Goal: Transaction & Acquisition: Purchase product/service

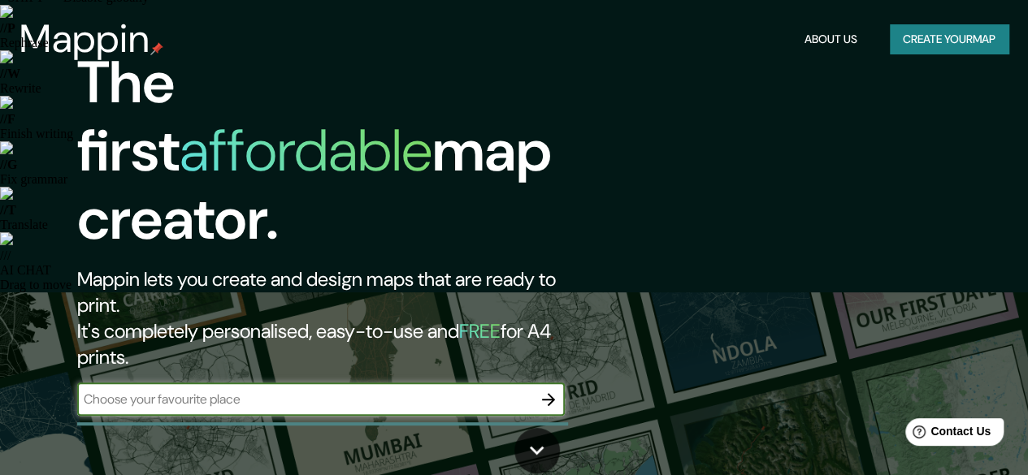
scroll to position [81, 0]
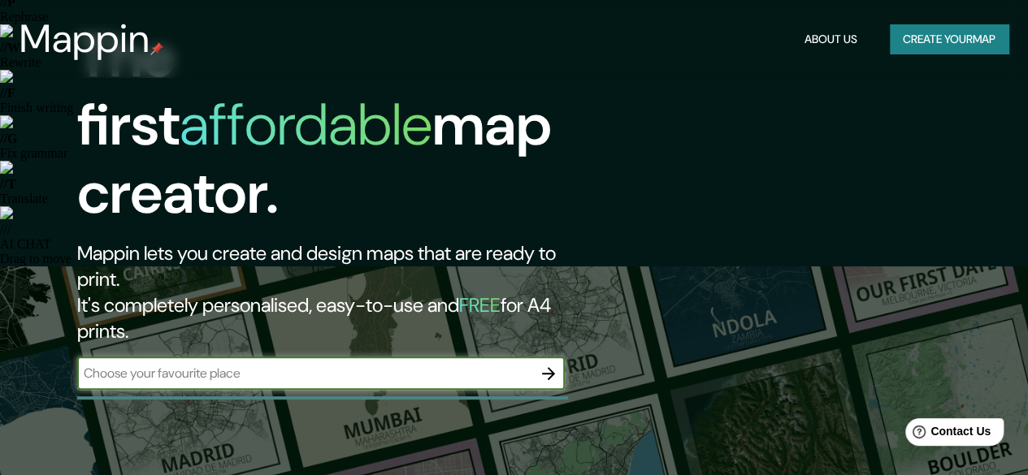
type input "c"
type input "valledupar"
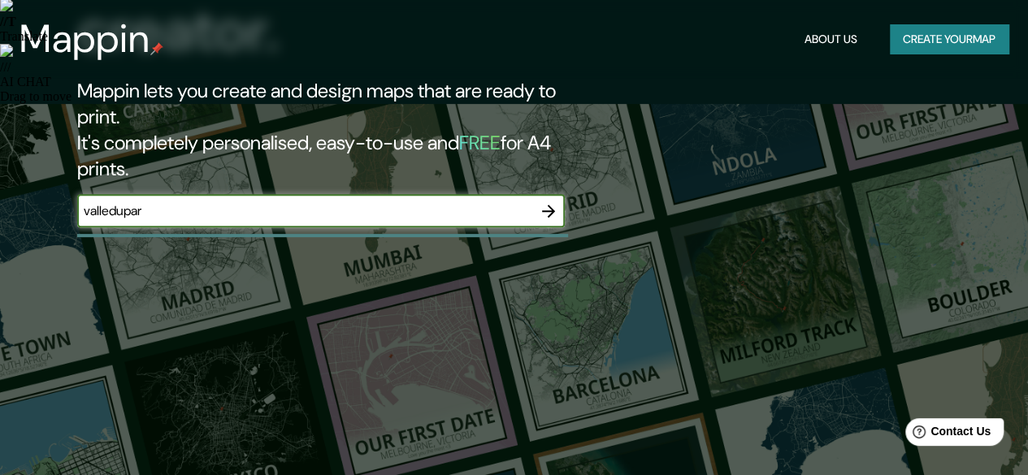
scroll to position [162, 0]
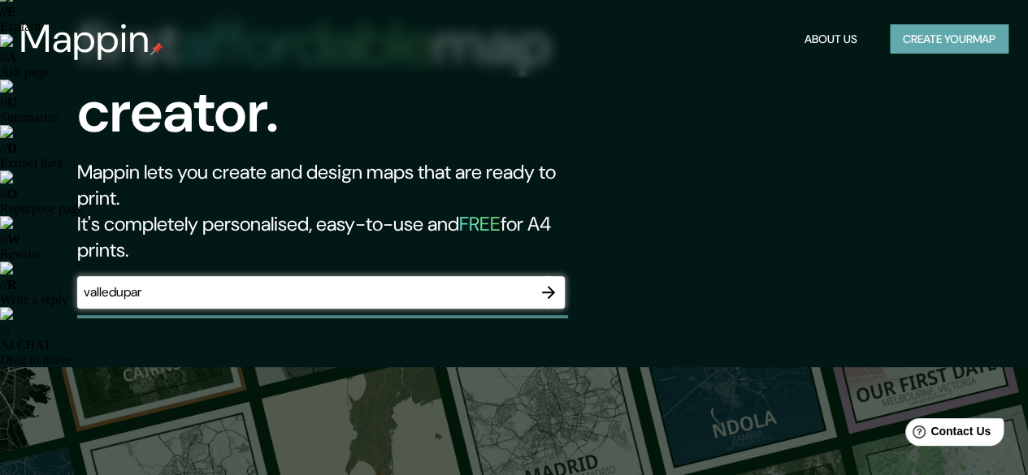
click at [941, 48] on button "Create your map" at bounding box center [948, 39] width 119 height 30
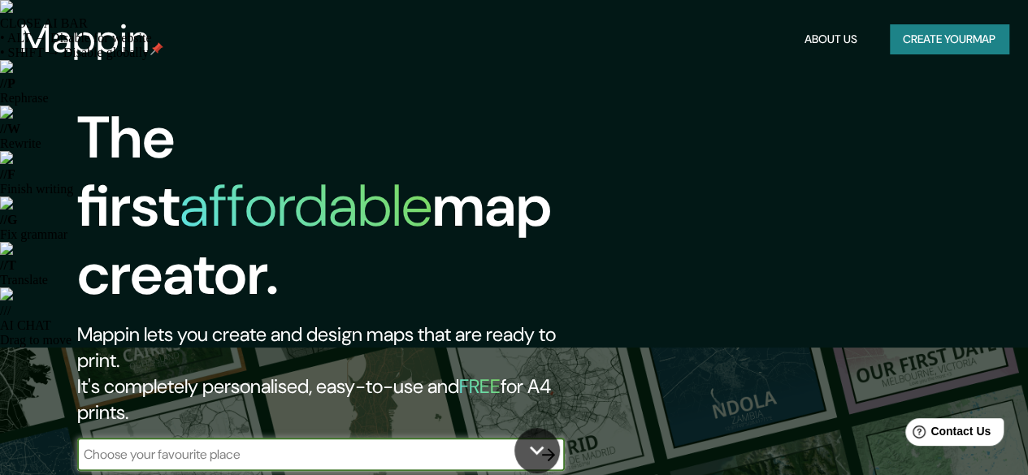
click at [799, 43] on button "About Us" at bounding box center [831, 39] width 66 height 30
click at [225, 445] on input "text" at bounding box center [304, 454] width 455 height 19
type input "valledupar"
click at [294, 445] on input "valledupar" at bounding box center [304, 454] width 455 height 19
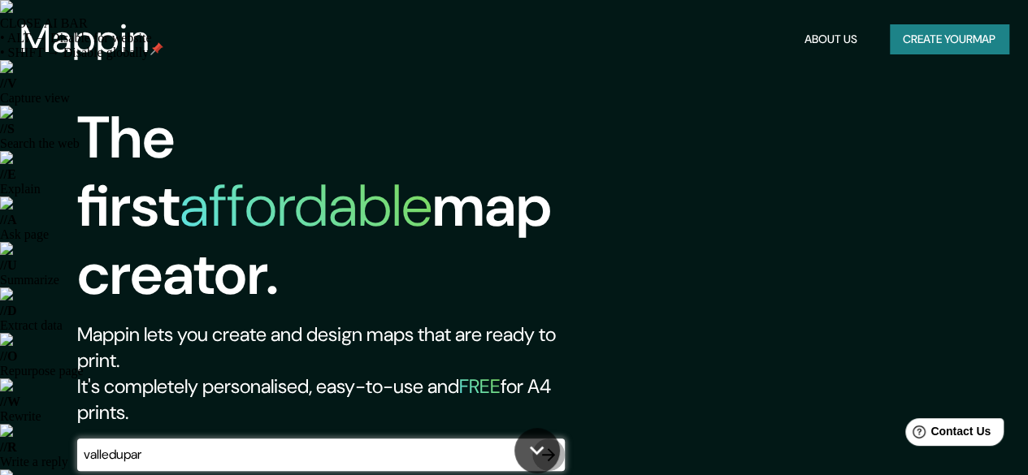
click at [556, 445] on icon "button" at bounding box center [548, 454] width 19 height 19
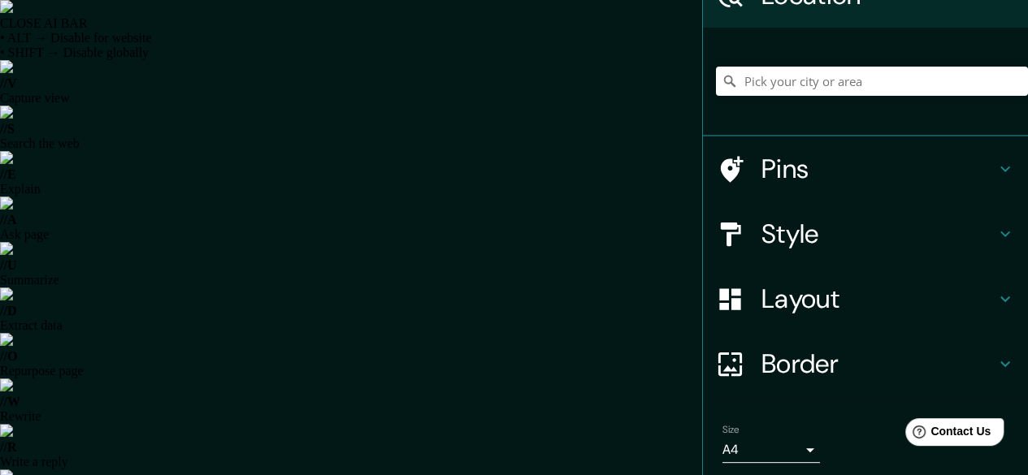
scroll to position [64, 0]
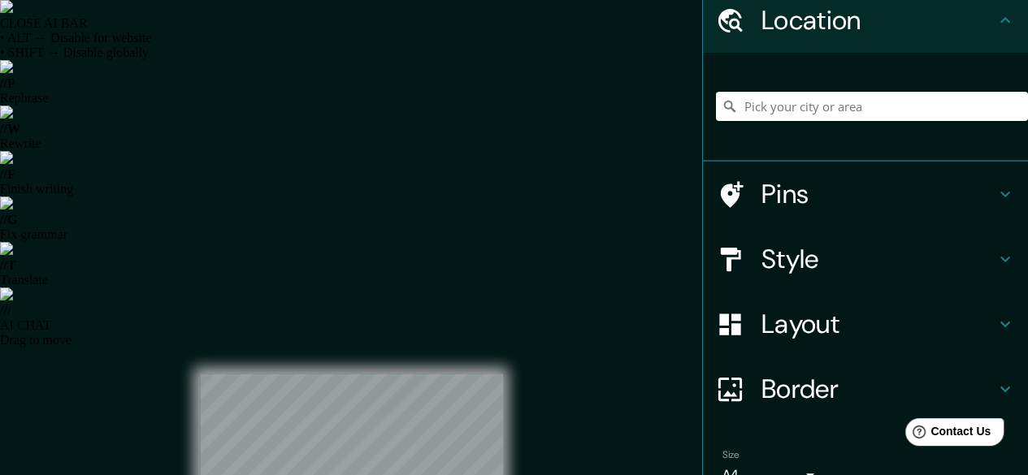
click at [845, 111] on input "Pick your city or area" at bounding box center [872, 106] width 312 height 29
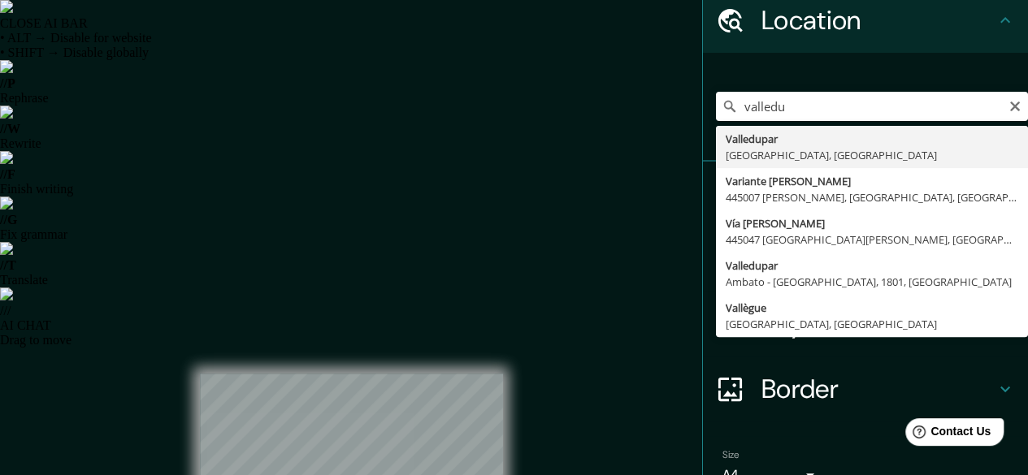
type input "Valledupar, [GEOGRAPHIC_DATA], [GEOGRAPHIC_DATA]"
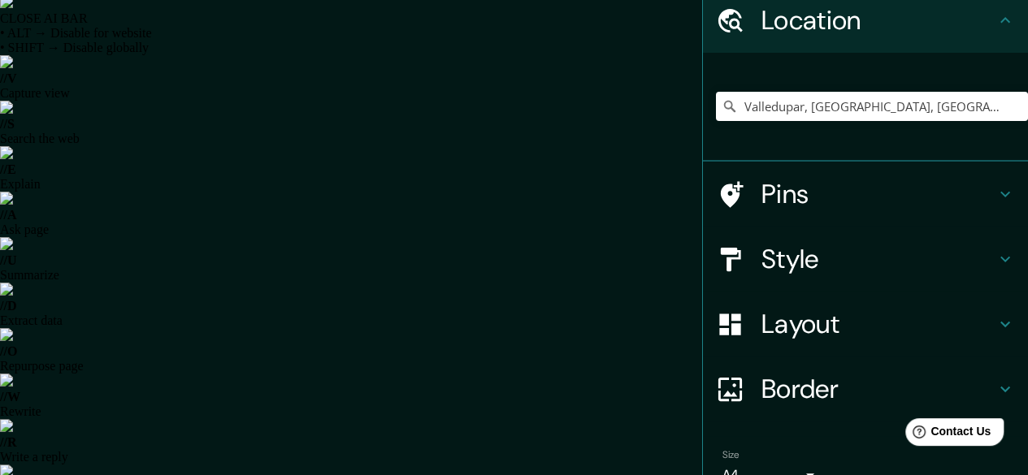
scroll to position [0, 0]
click at [817, 205] on h4 "Pins" at bounding box center [878, 194] width 234 height 32
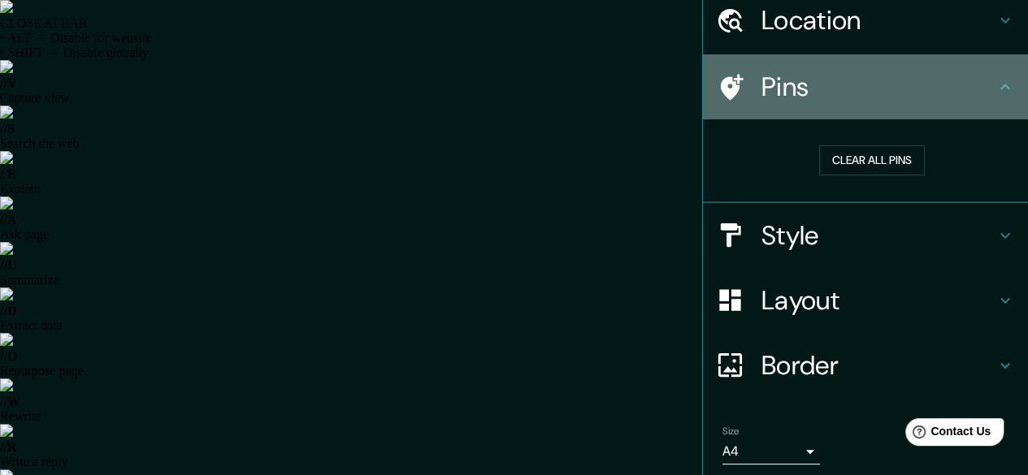
click at [895, 96] on h4 "Pins" at bounding box center [878, 87] width 234 height 32
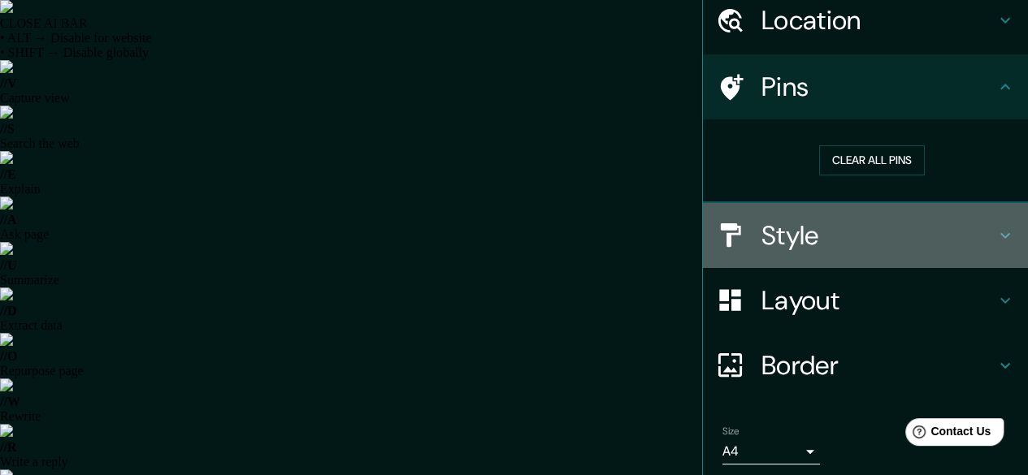
click at [807, 241] on h4 "Style" at bounding box center [878, 235] width 234 height 32
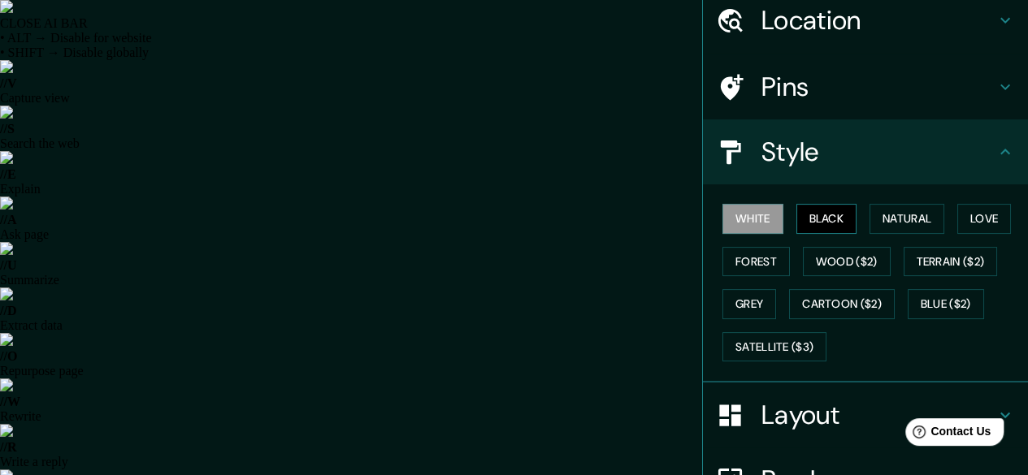
click at [811, 219] on button "Black" at bounding box center [826, 219] width 61 height 30
click at [746, 222] on button "White" at bounding box center [752, 219] width 61 height 30
click at [894, 220] on button "Natural" at bounding box center [906, 219] width 75 height 30
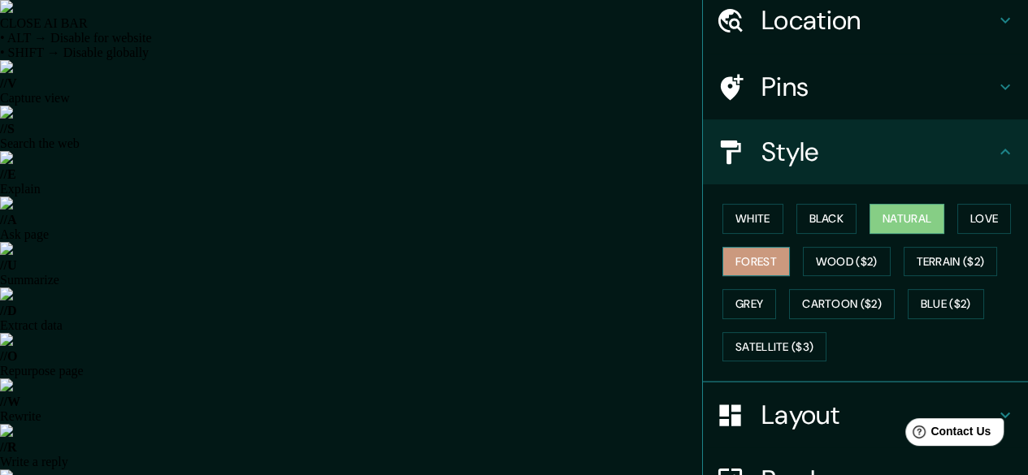
click at [733, 257] on button "Forest" at bounding box center [755, 262] width 67 height 30
click at [722, 295] on button "Grey" at bounding box center [749, 304] width 54 height 30
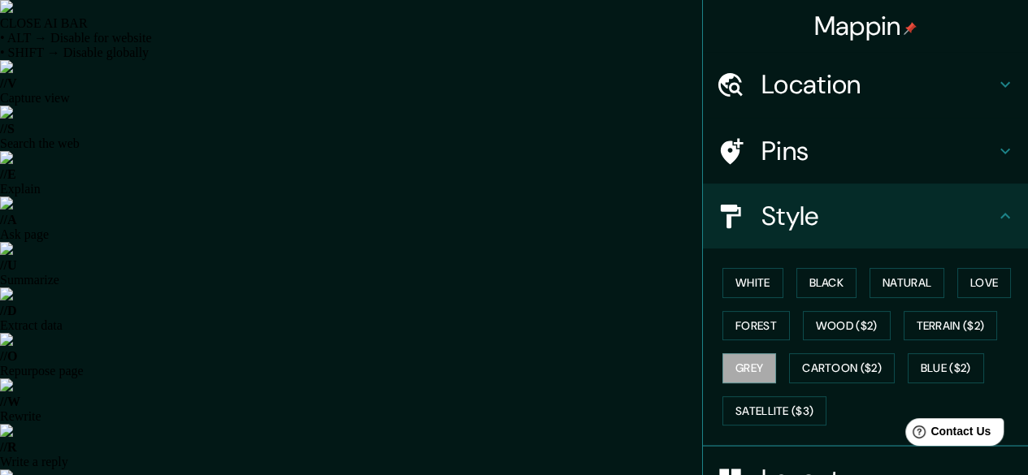
scroll to position [30, 0]
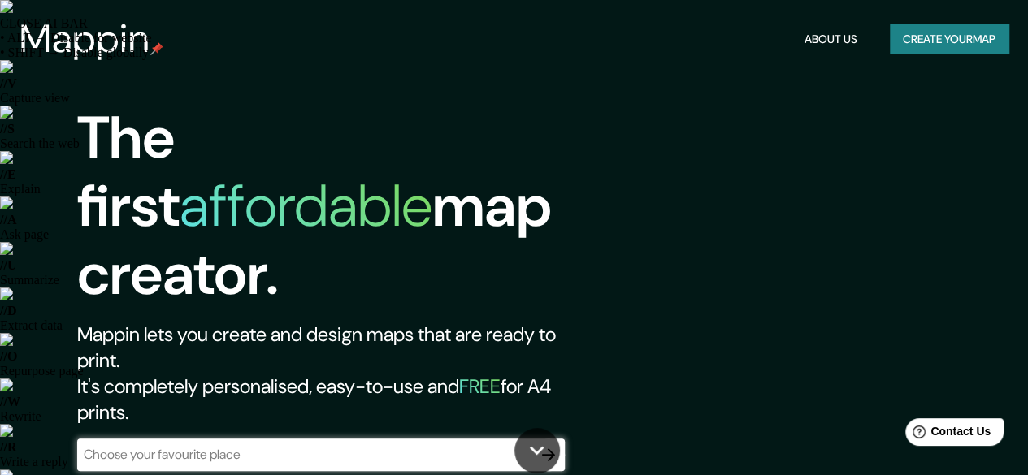
click at [353, 439] on div "​" at bounding box center [320, 455] width 487 height 32
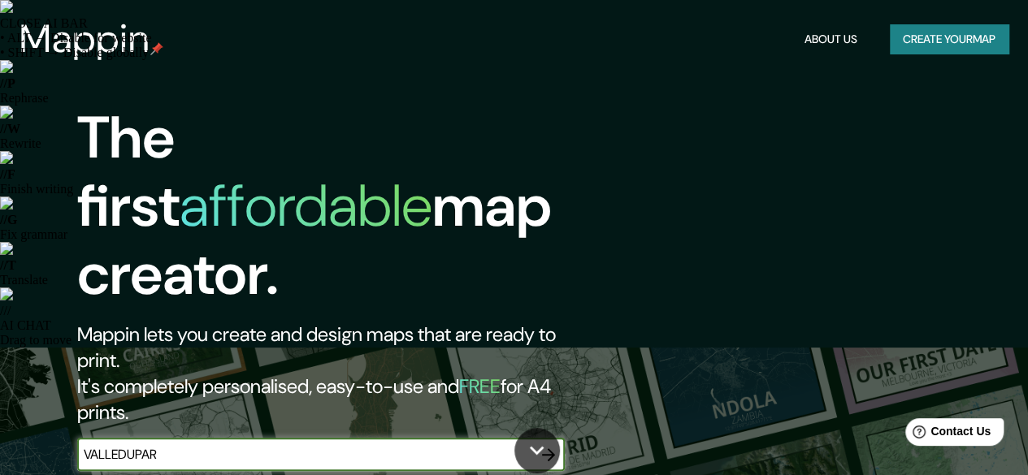
type input "VALLEDUPAR"
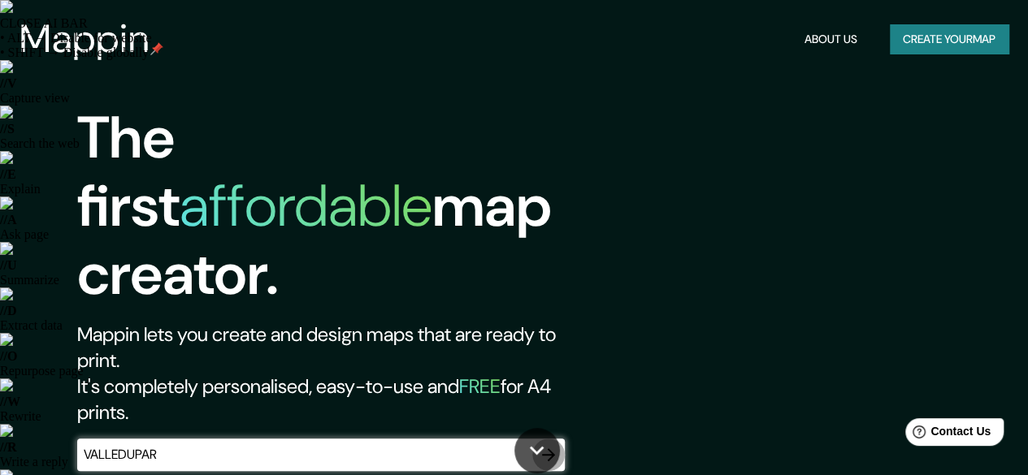
drag, startPoint x: 538, startPoint y: 386, endPoint x: 556, endPoint y: 383, distance: 19.0
click at [556, 439] on button "button" at bounding box center [548, 455] width 32 height 32
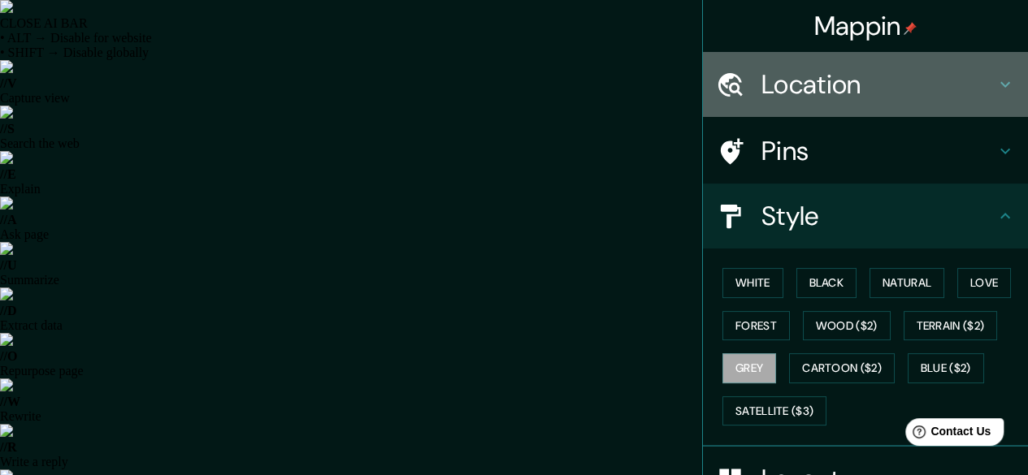
click at [900, 95] on h4 "Location" at bounding box center [878, 84] width 234 height 32
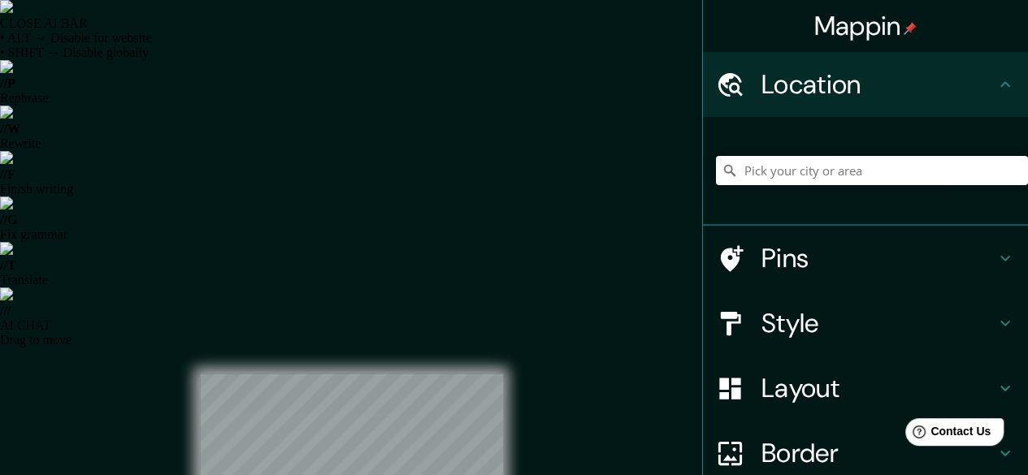
click at [803, 176] on input "Pick your city or area" at bounding box center [872, 170] width 312 height 29
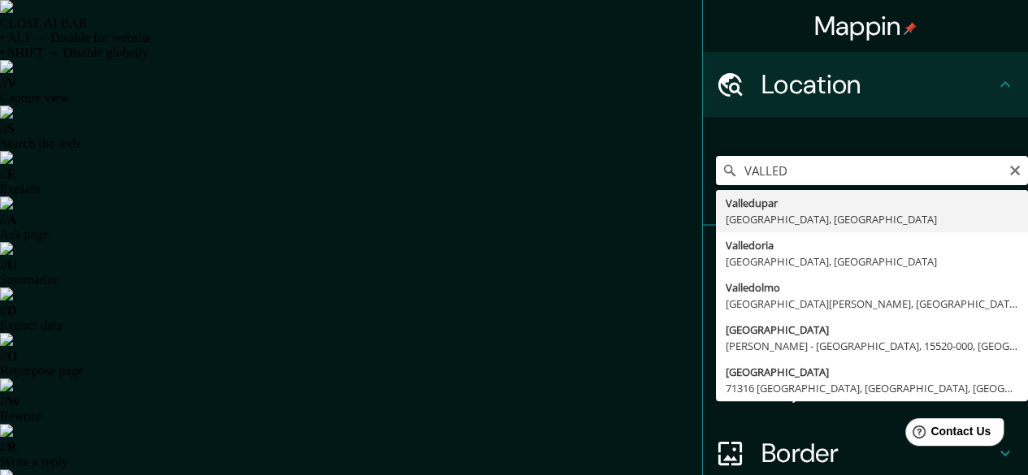
type input "Valledupar, [GEOGRAPHIC_DATA], [GEOGRAPHIC_DATA]"
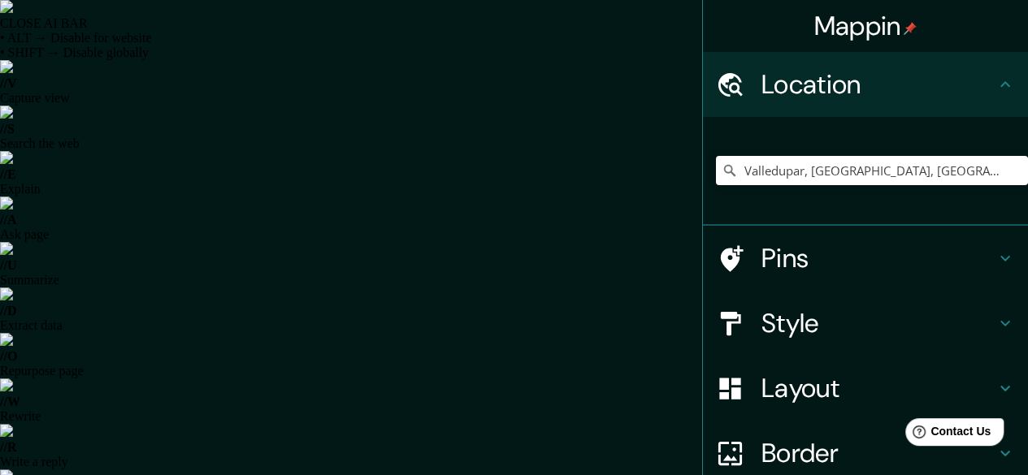
click at [855, 322] on h4 "Style" at bounding box center [878, 323] width 234 height 32
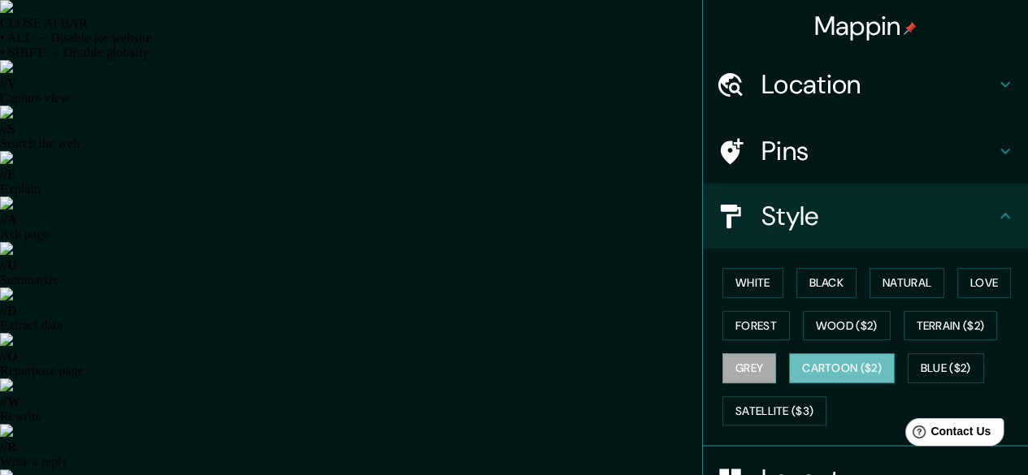
click at [807, 370] on button "Cartoon ($2)" at bounding box center [842, 368] width 106 height 30
click at [939, 361] on button "Blue ($2)" at bounding box center [945, 368] width 76 height 30
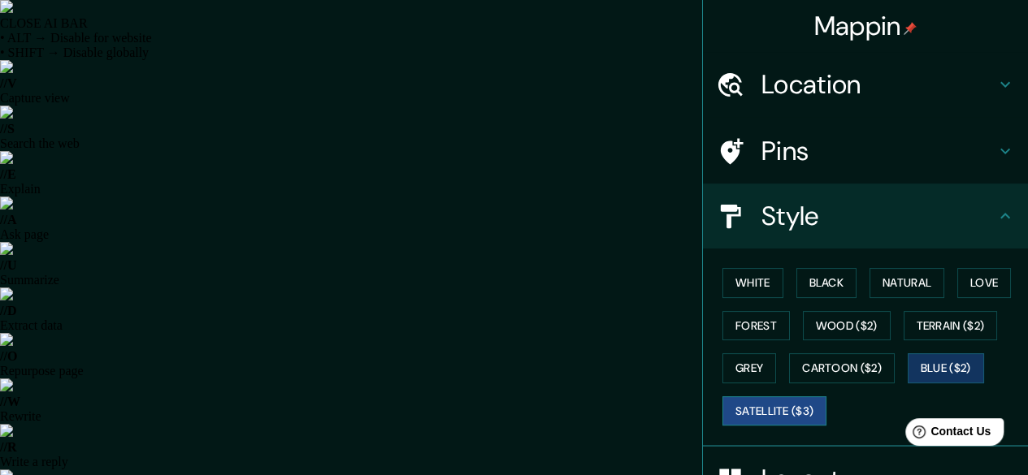
click at [755, 400] on button "Satellite ($3)" at bounding box center [774, 411] width 104 height 30
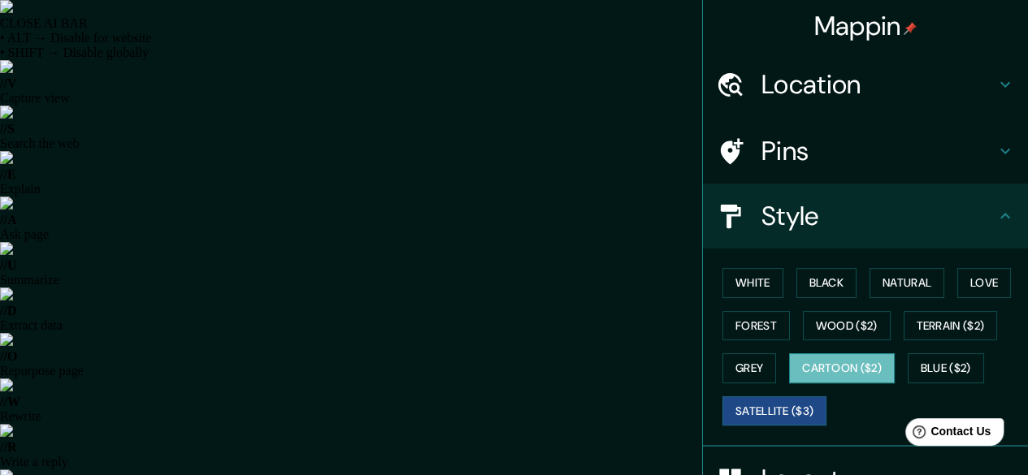
click at [848, 371] on button "Cartoon ($2)" at bounding box center [842, 368] width 106 height 30
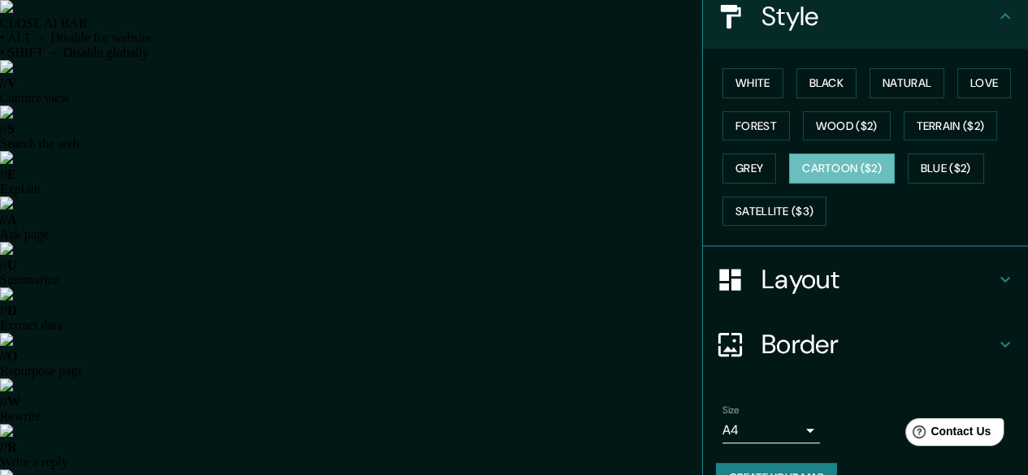
scroll to position [234, 0]
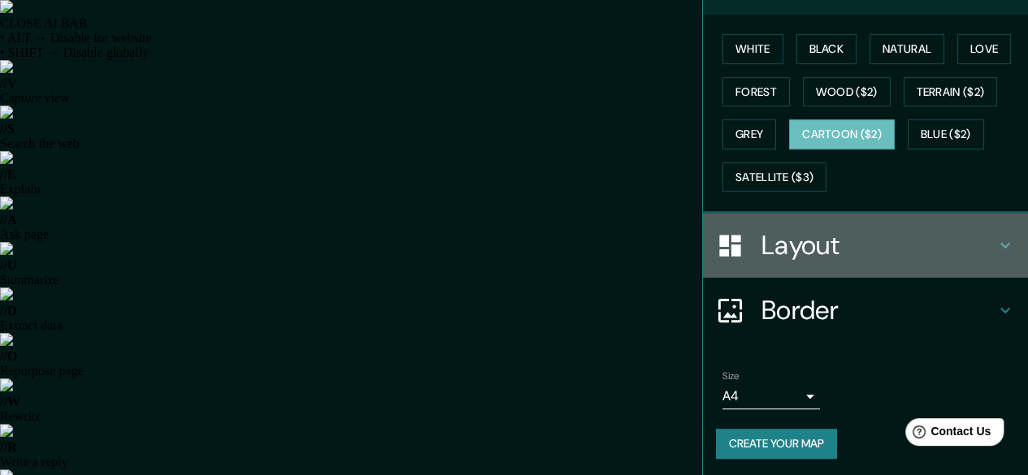
click at [845, 258] on h4 "Layout" at bounding box center [878, 245] width 234 height 32
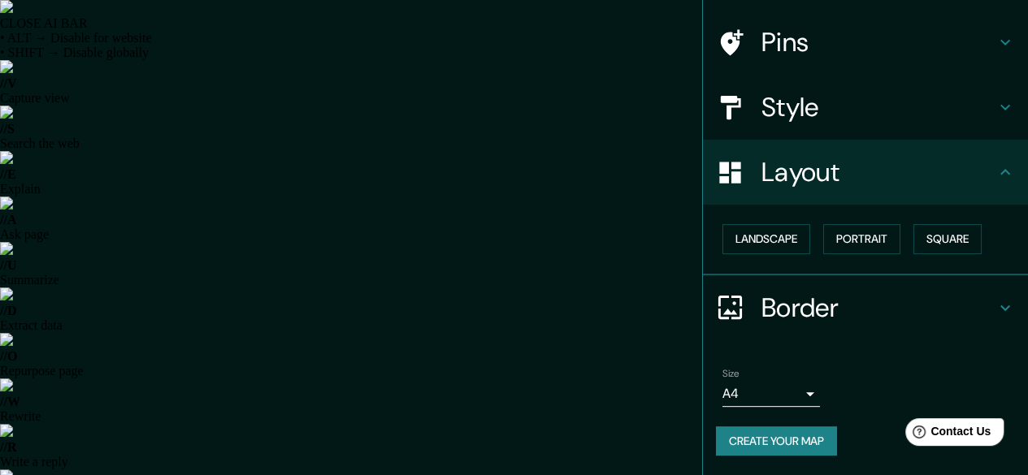
scroll to position [107, 0]
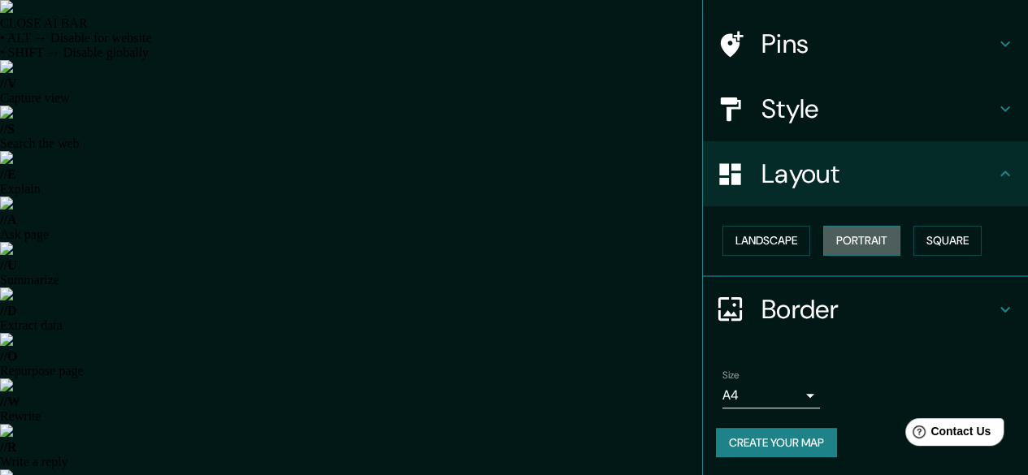
click at [853, 240] on button "Portrait" at bounding box center [861, 241] width 77 height 30
click at [870, 253] on button "Portrait" at bounding box center [861, 241] width 77 height 30
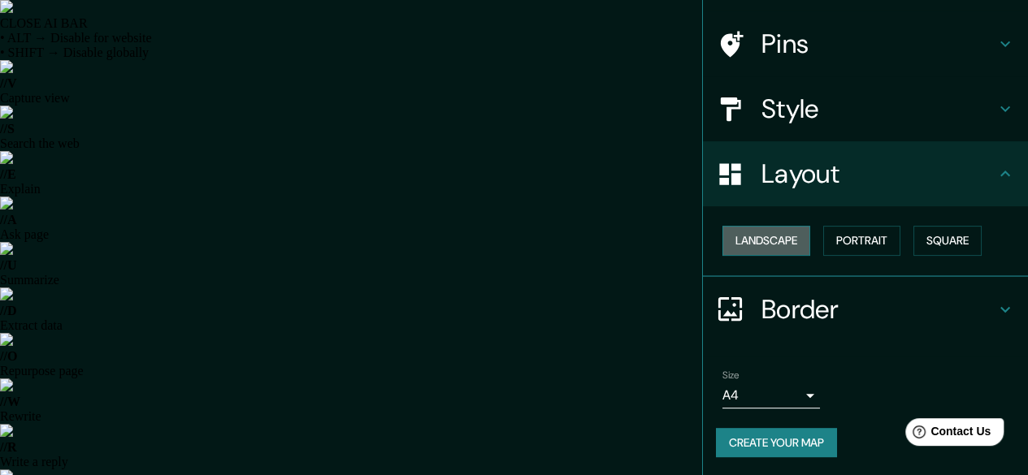
click at [746, 233] on button "Landscape" at bounding box center [766, 241] width 88 height 30
